Goal: Use online tool/utility: Utilize a website feature to perform a specific function

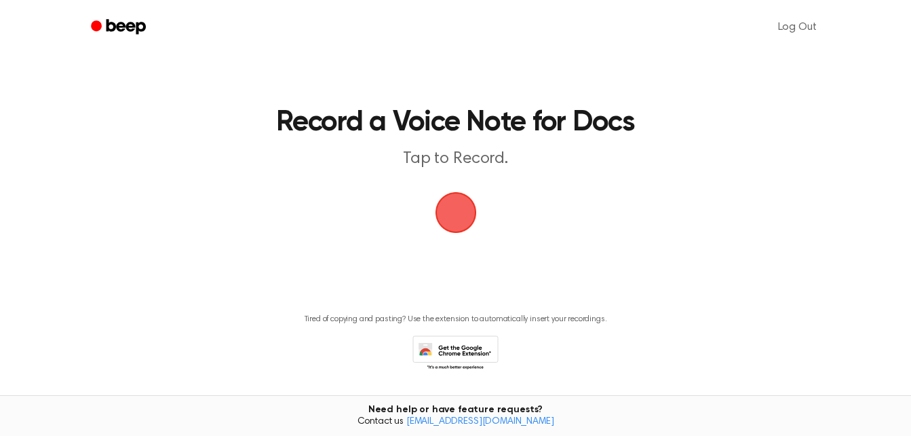
drag, startPoint x: 0, startPoint y: 0, endPoint x: 744, endPoint y: 229, distance: 777.9
click at [744, 229] on main "Record a Voice Note for Docs Tap to Record. Tired of copying and pasting? Use t…" at bounding box center [455, 205] width 911 height 410
click at [471, 228] on span "button" at bounding box center [456, 212] width 76 height 76
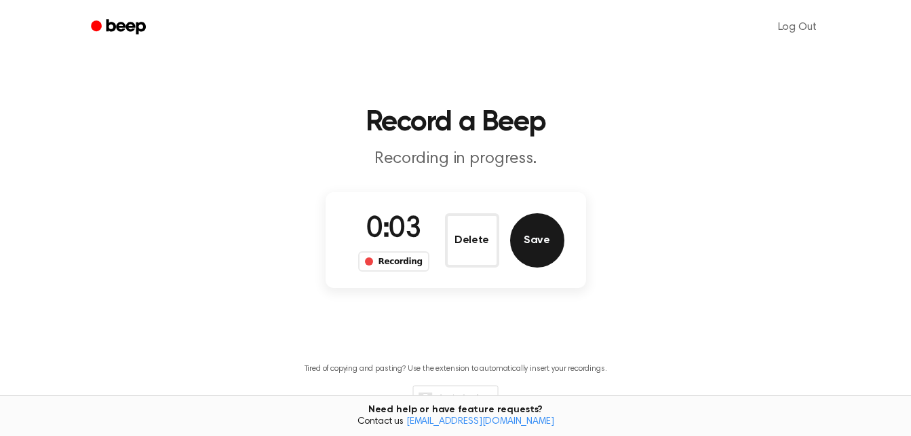
click at [558, 227] on button "Save" at bounding box center [537, 240] width 54 height 54
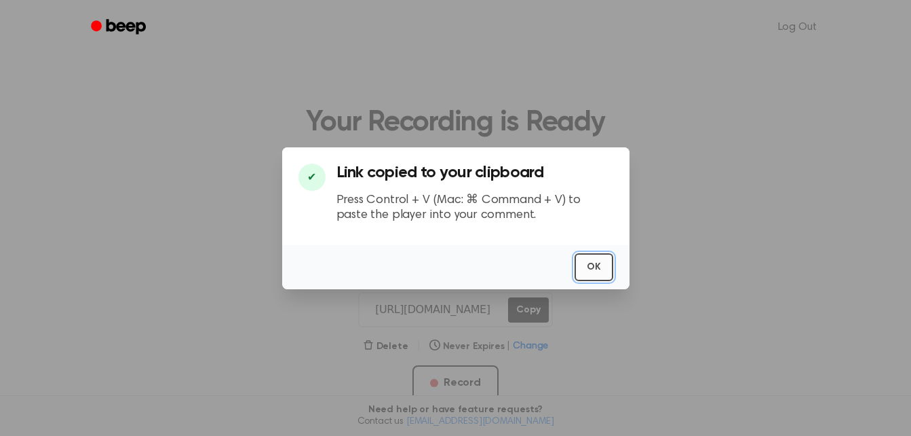
click at [586, 266] on button "OK" at bounding box center [594, 267] width 39 height 28
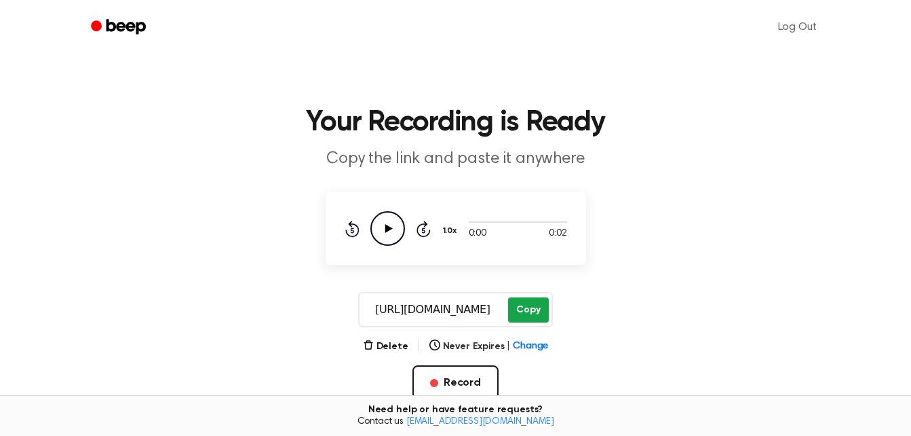
click at [536, 315] on button "Copy" at bounding box center [528, 309] width 40 height 25
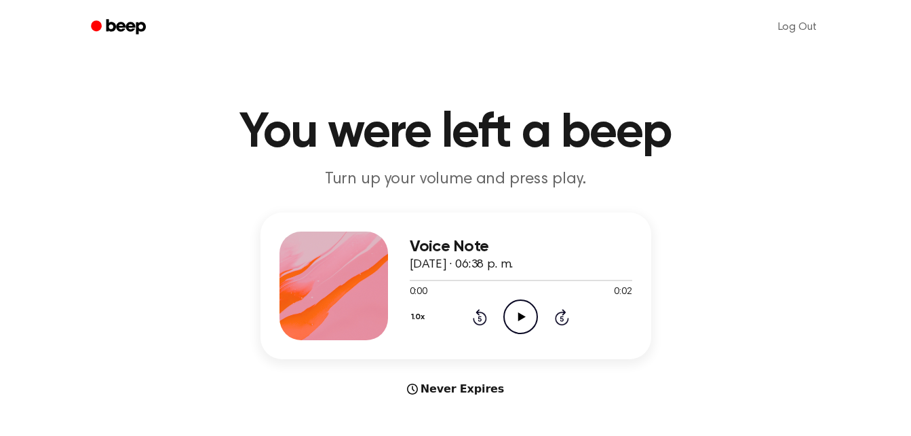
click at [507, 313] on icon "Play Audio" at bounding box center [520, 316] width 35 height 35
